Goal: Information Seeking & Learning: Learn about a topic

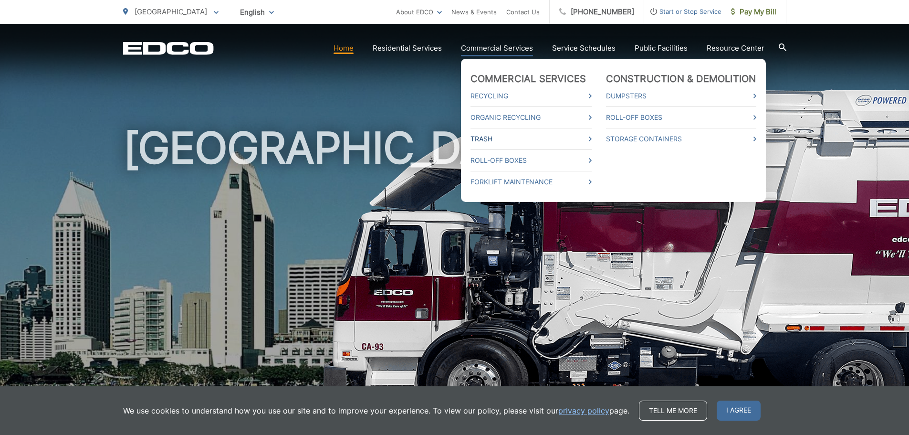
click at [485, 141] on link "Trash" at bounding box center [530, 138] width 121 height 11
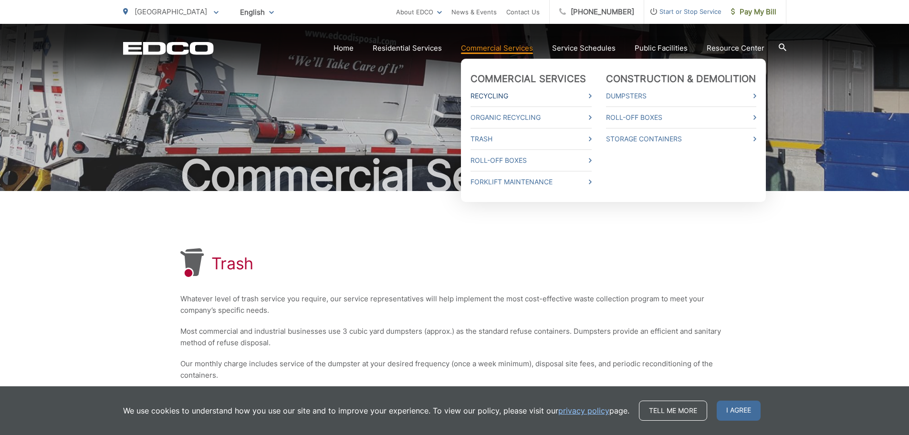
click at [592, 96] on icon at bounding box center [590, 96] width 3 height 5
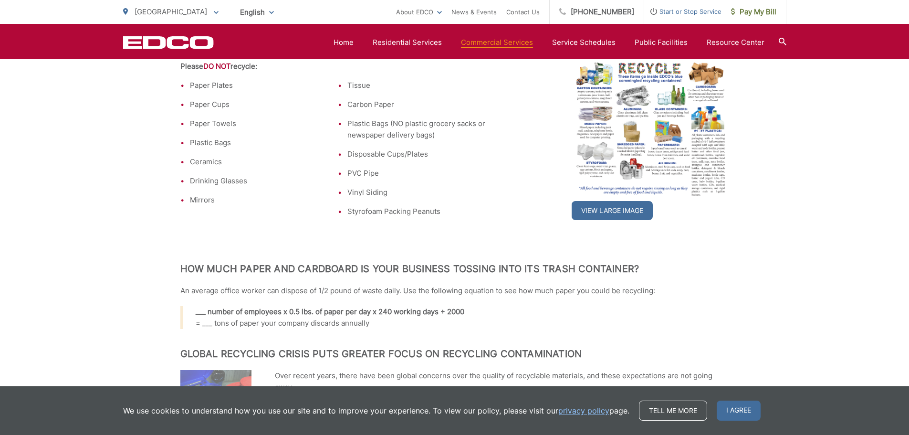
scroll to position [222, 0]
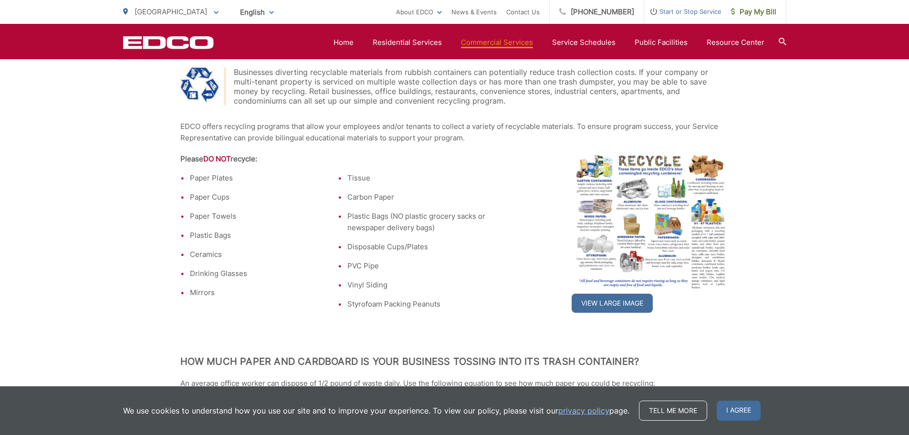
click at [783, 40] on icon at bounding box center [783, 42] width 8 height 8
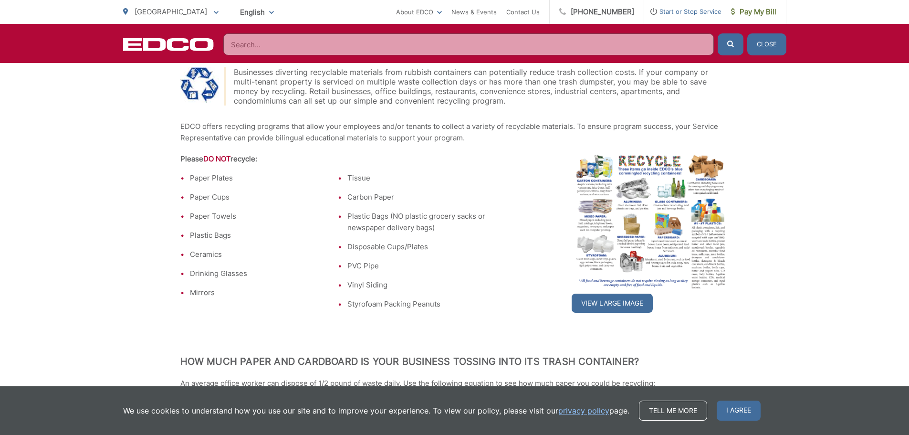
click at [271, 42] on input "Search" at bounding box center [468, 44] width 491 height 22
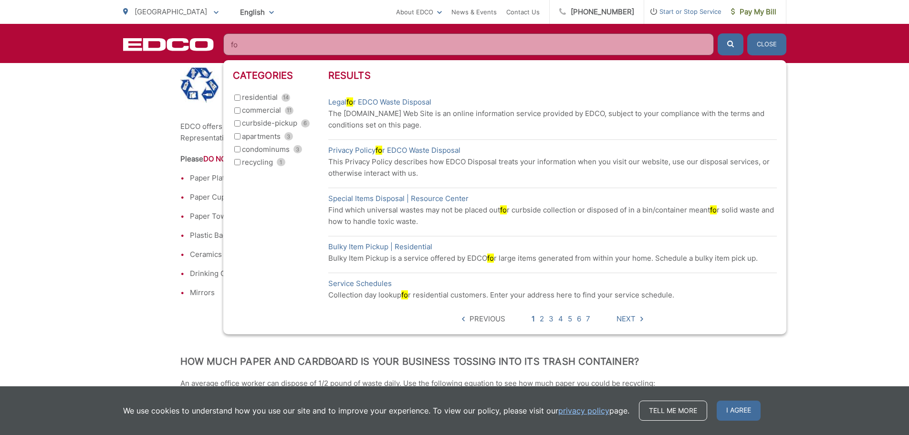
type input "f"
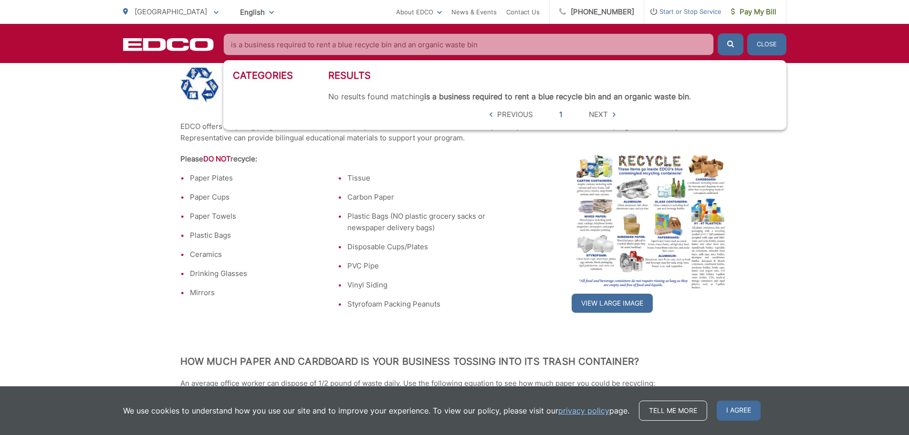
type input "is a business required to rent a blue recycle bin and an organic waste bin"
click at [718, 33] on button "submit" at bounding box center [731, 44] width 26 height 22
click at [760, 39] on button "Close" at bounding box center [766, 44] width 39 height 22
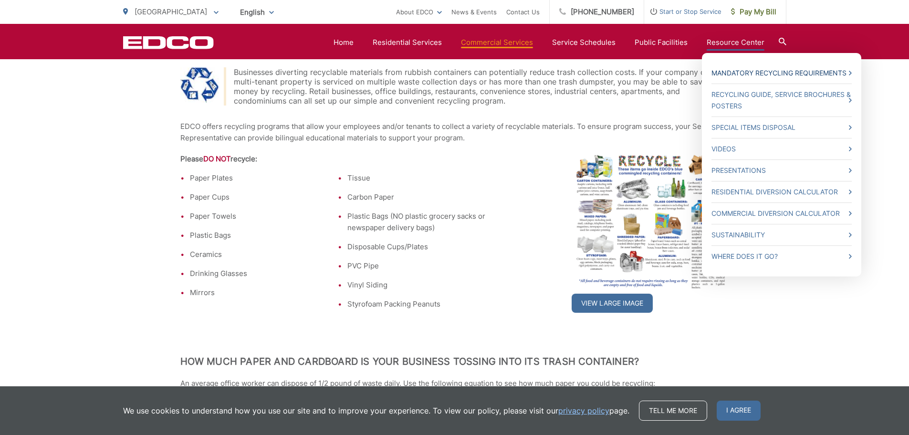
click at [768, 73] on link "Mandatory Recycling Requirements" at bounding box center [781, 72] width 140 height 11
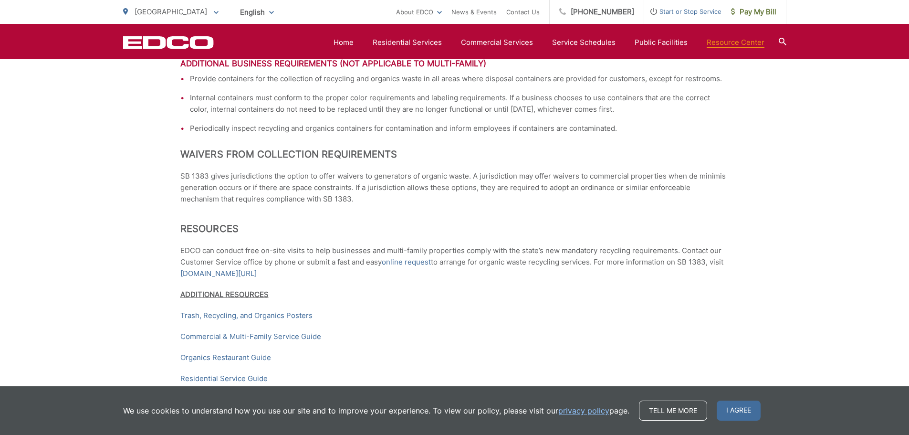
scroll to position [1341, 0]
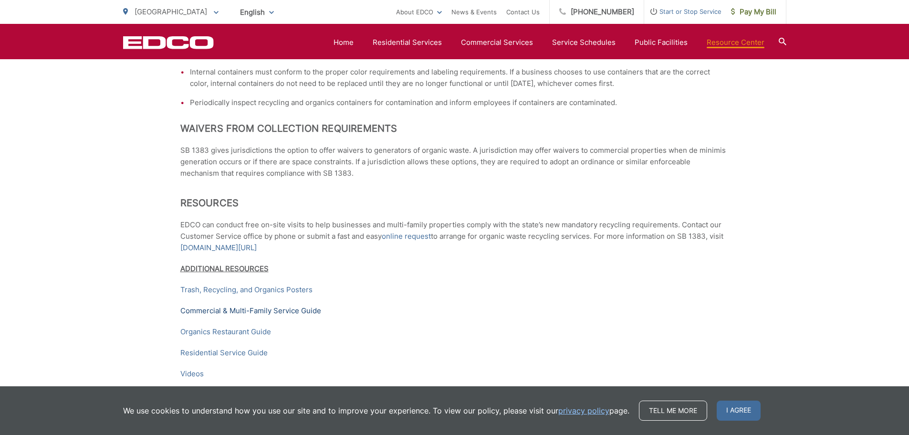
click at [288, 316] on link "Commercial & Multi-Family Service Guide" at bounding box center [250, 310] width 141 height 11
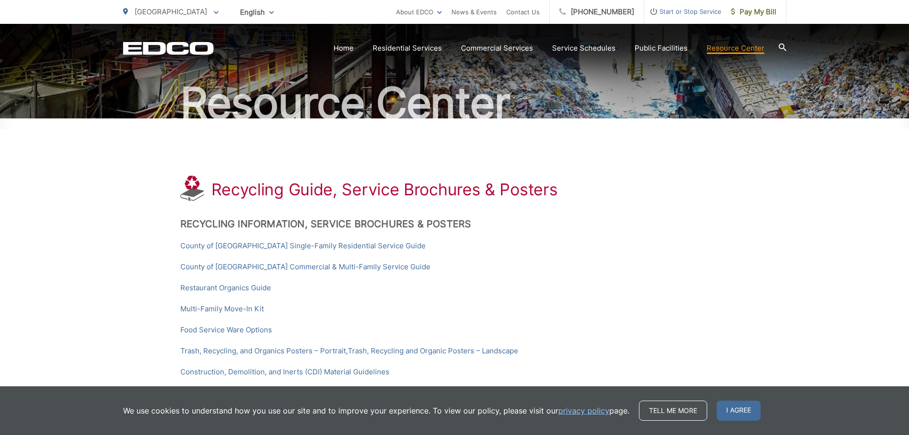
scroll to position [131, 0]
